Goal: Information Seeking & Learning: Learn about a topic

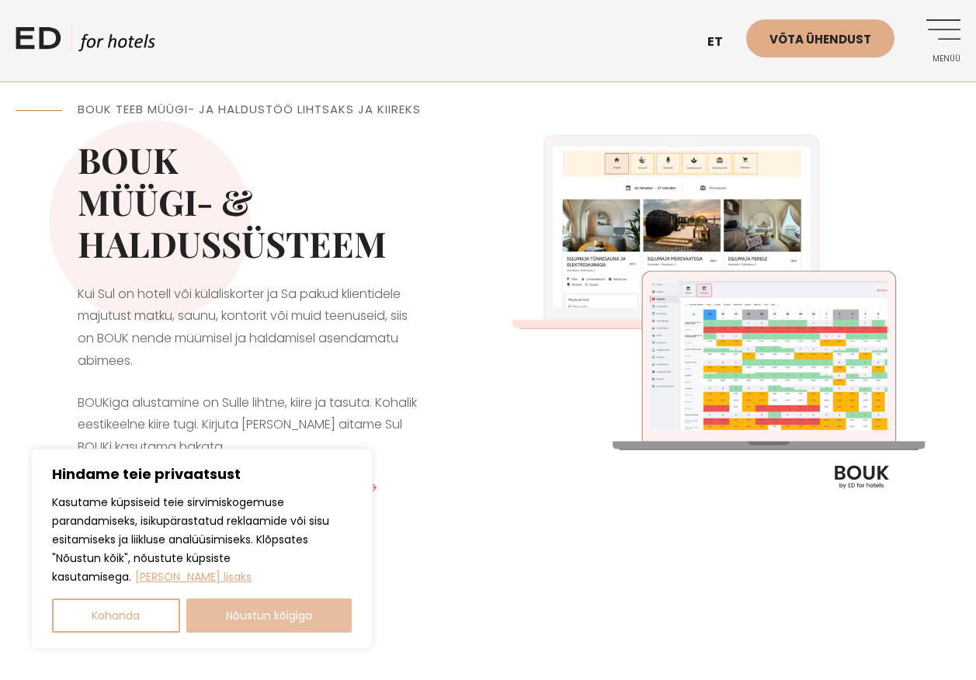
click at [276, 617] on button "Nõustun kõigiga" at bounding box center [269, 615] width 166 height 34
checkbox input "true"
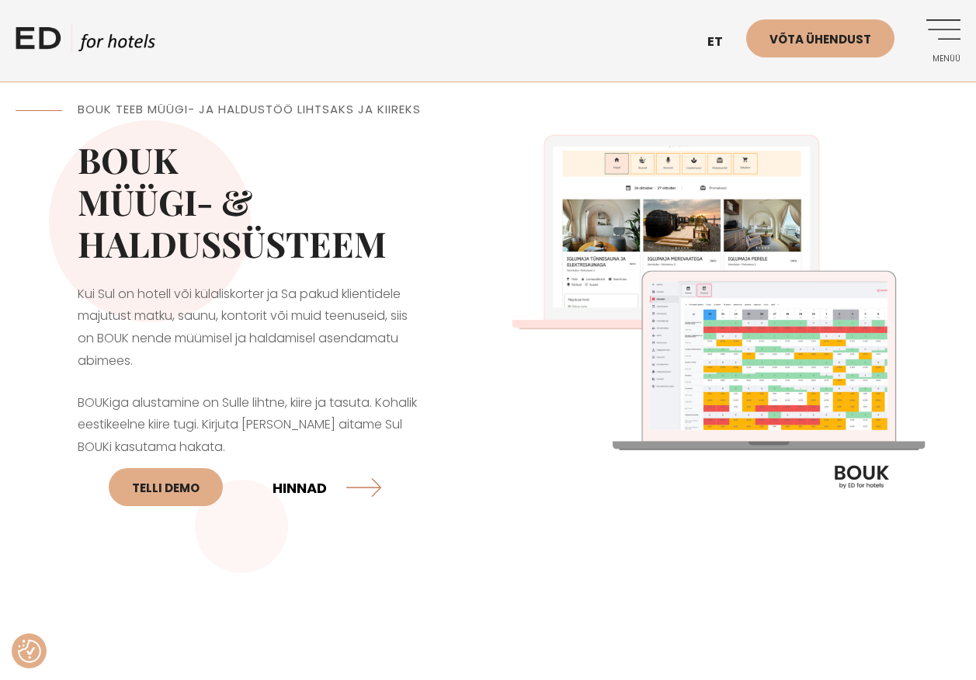
click at [292, 490] on link "HINNAD" at bounding box center [326, 487] width 109 height 41
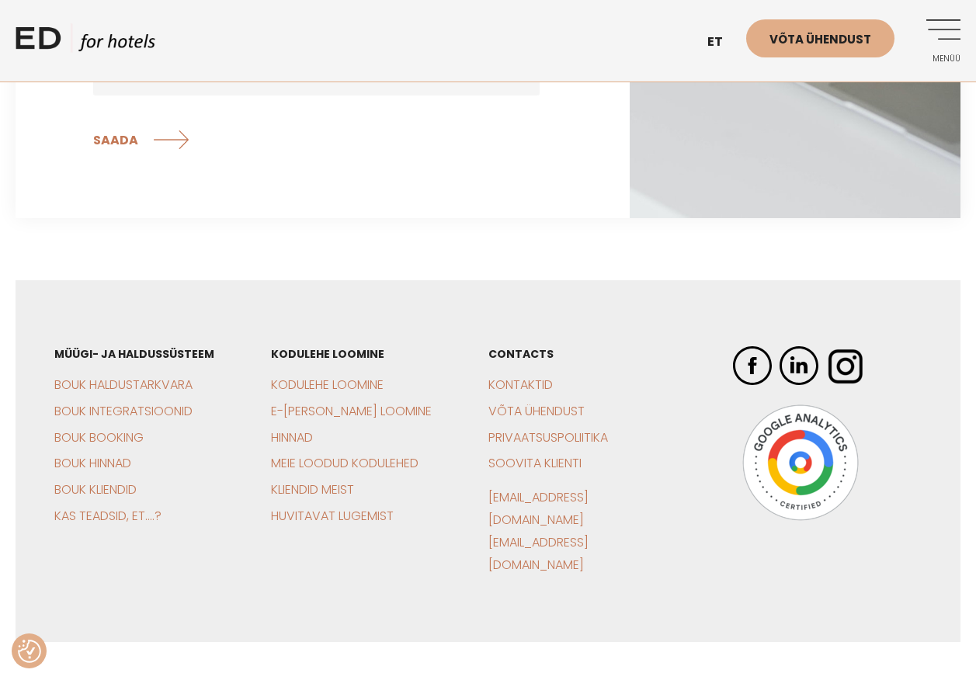
scroll to position [3183, 0]
click at [279, 428] on link "Hinnad" at bounding box center [292, 437] width 42 height 18
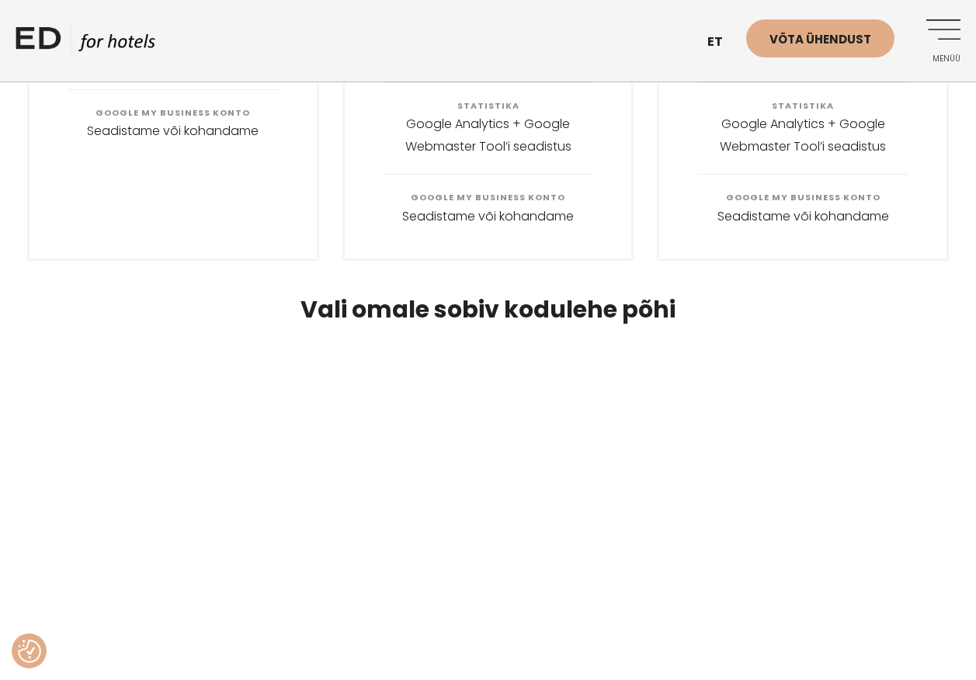
scroll to position [1475, 0]
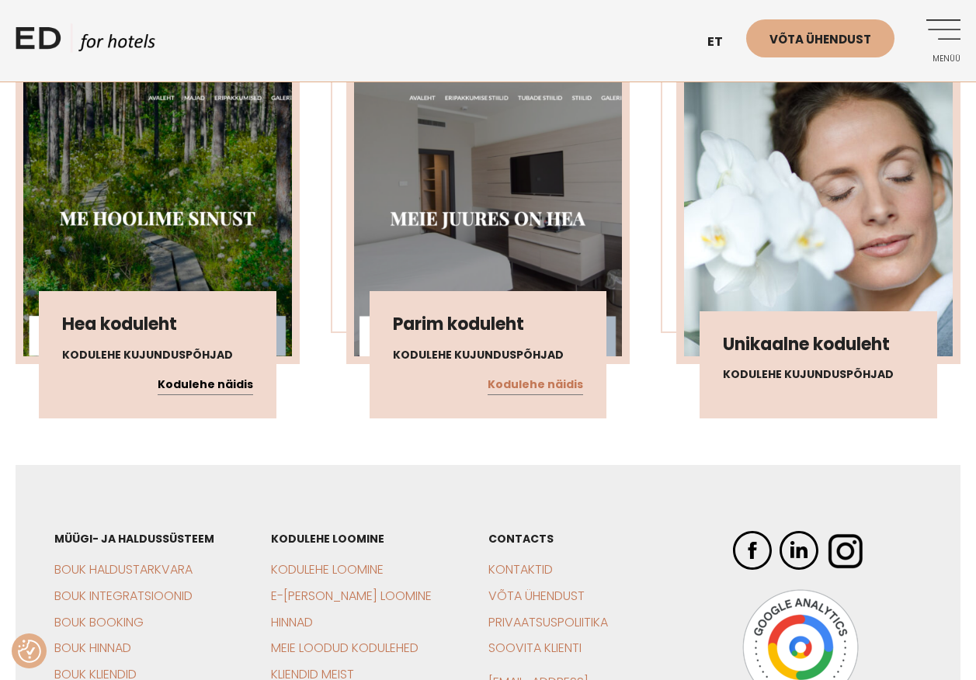
click at [222, 395] on link "Kodulehe näidis" at bounding box center [205, 385] width 95 height 20
